Goal: Information Seeking & Learning: Learn about a topic

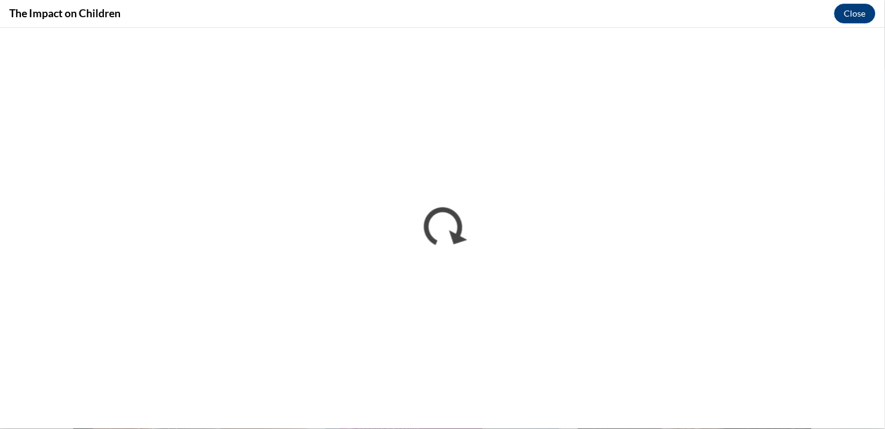
click at [806, 26] on div "The Impact on Children Close" at bounding box center [442, 14] width 885 height 28
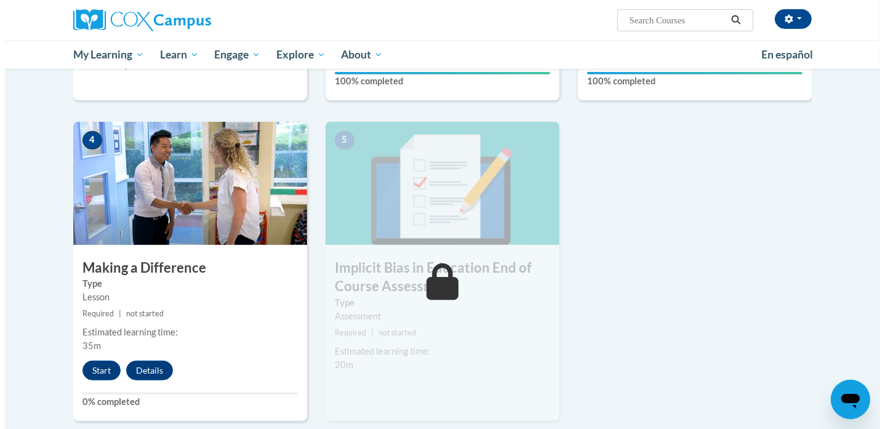
scroll to position [546, 0]
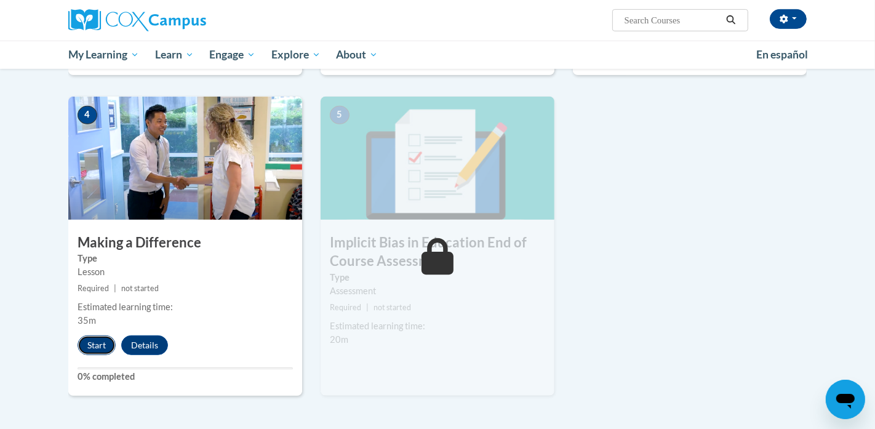
click at [89, 345] on button "Start" at bounding box center [97, 345] width 38 height 20
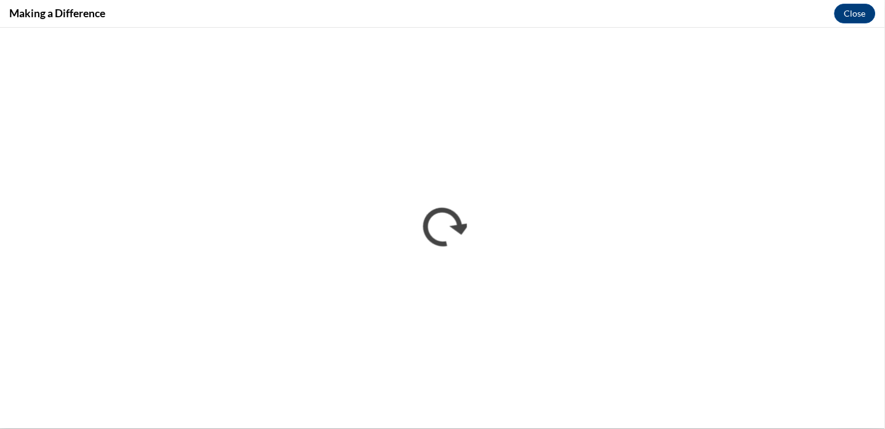
scroll to position [0, 0]
click at [642, 22] on div "Making a Difference Close" at bounding box center [442, 14] width 885 height 28
